Goal: Information Seeking & Learning: Learn about a topic

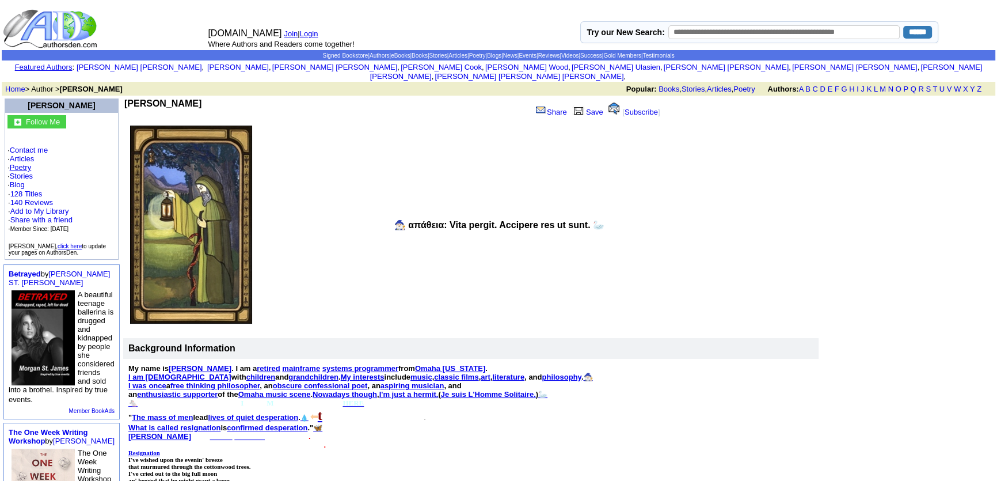
click at [18, 163] on link "Poetry" at bounding box center [21, 167] width 22 height 9
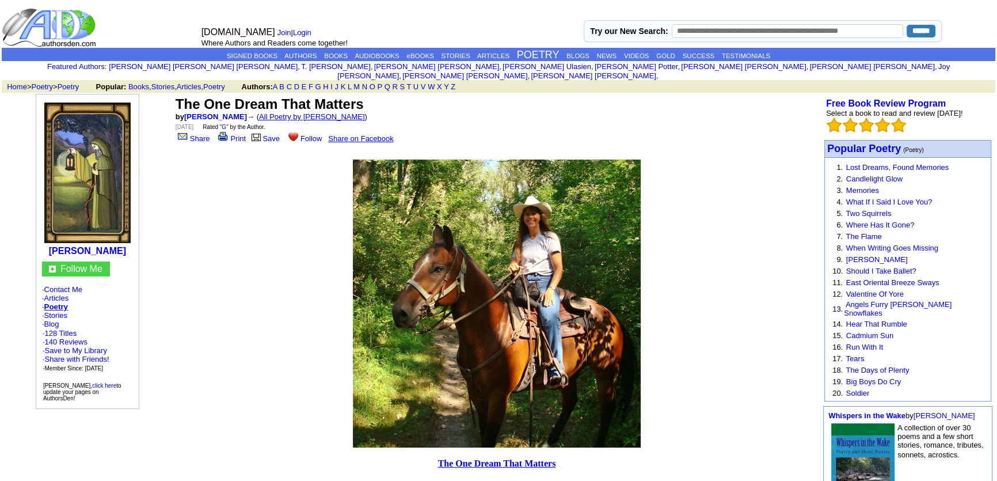
click at [329, 112] on link "All Poetry by [PERSON_NAME]" at bounding box center [312, 116] width 106 height 9
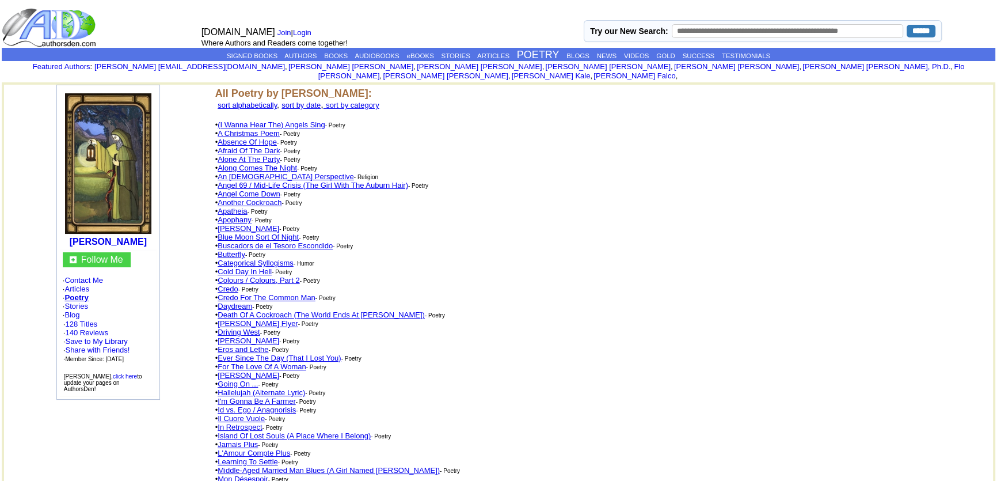
click at [256, 172] on link "An [DEMOGRAPHIC_DATA] Perspective" at bounding box center [286, 176] width 136 height 9
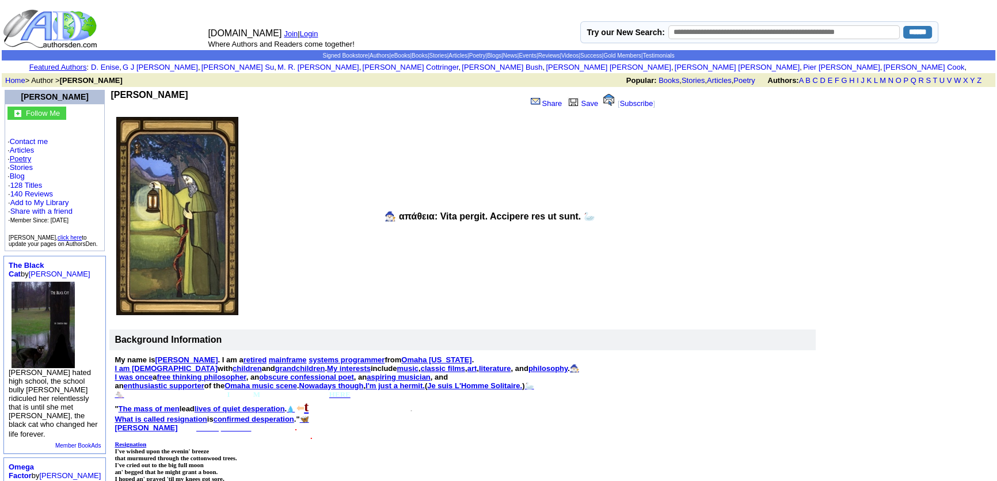
click at [20, 156] on link "Poetry" at bounding box center [21, 158] width 22 height 9
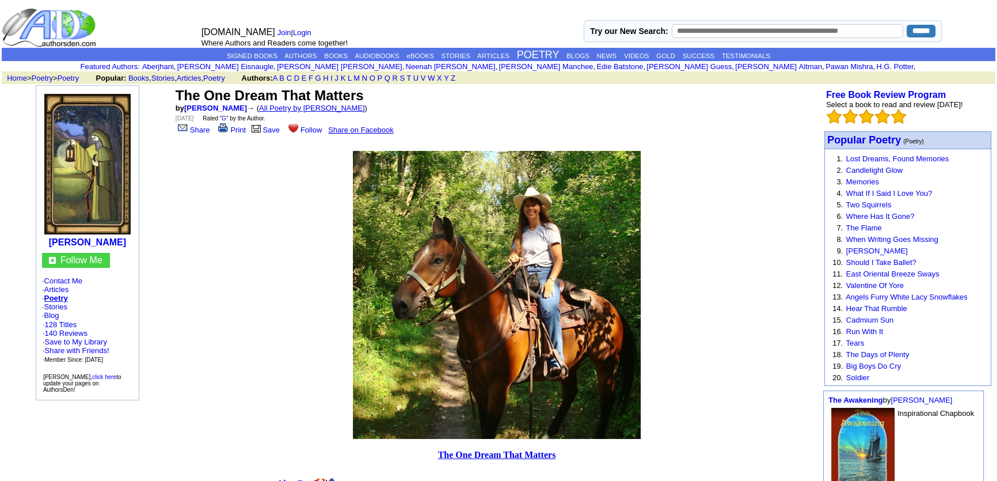
click at [306, 108] on link "All Poetry by [PERSON_NAME]" at bounding box center [312, 108] width 106 height 9
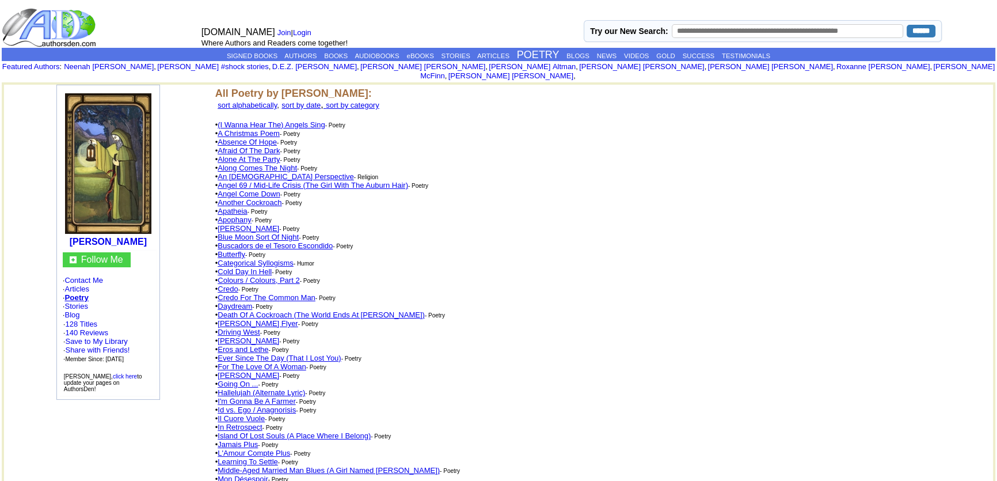
click at [276, 172] on link "An [DEMOGRAPHIC_DATA] Perspective" at bounding box center [286, 176] width 136 height 9
